Goal: Information Seeking & Learning: Understand process/instructions

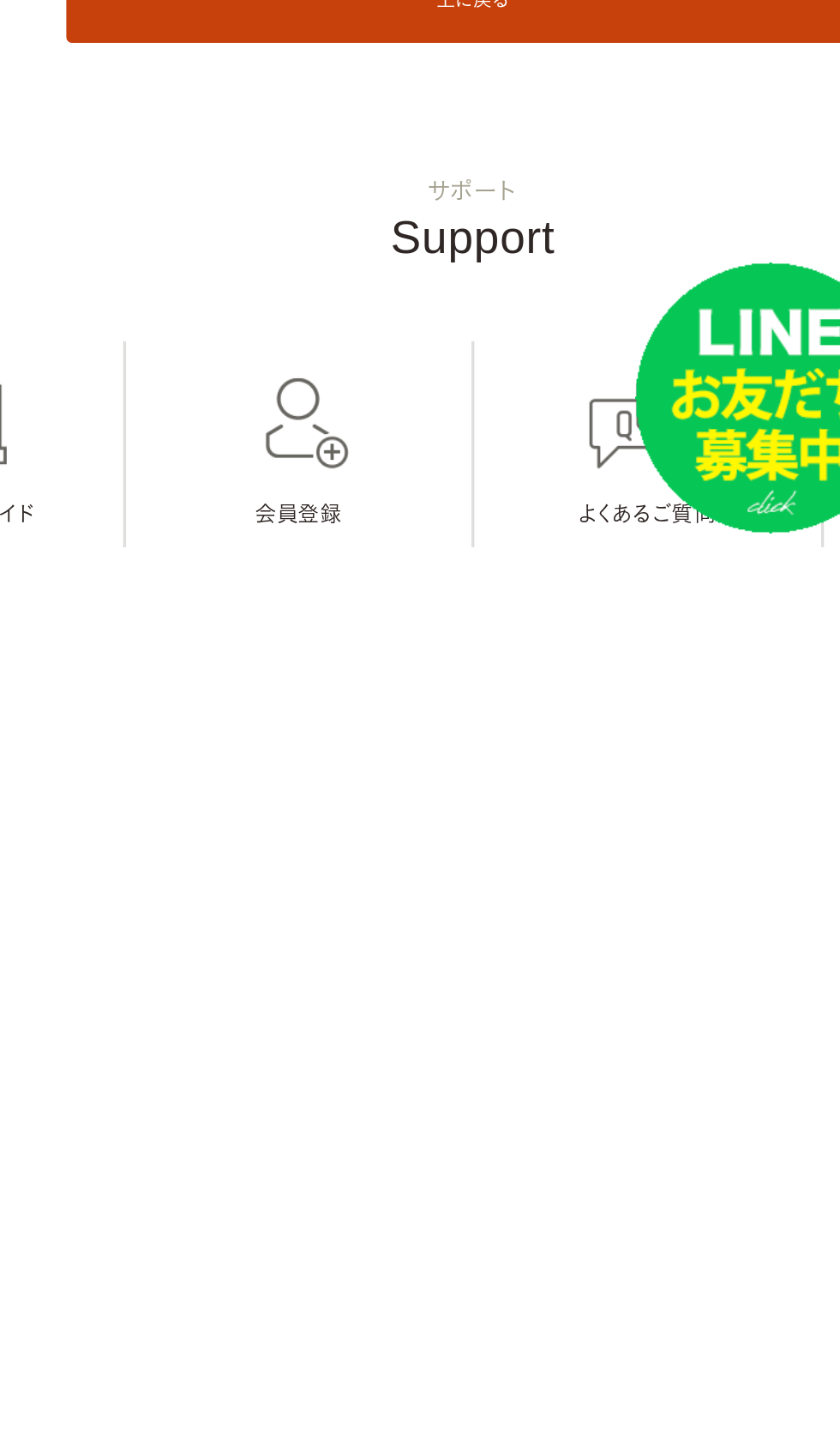
scroll to position [16772, 0]
